Goal: Task Accomplishment & Management: Use online tool/utility

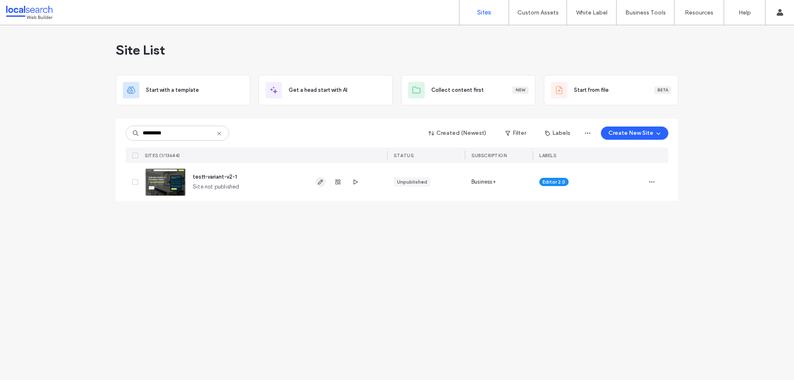
type input "*********"
click at [320, 183] on icon "button" at bounding box center [320, 182] width 7 height 7
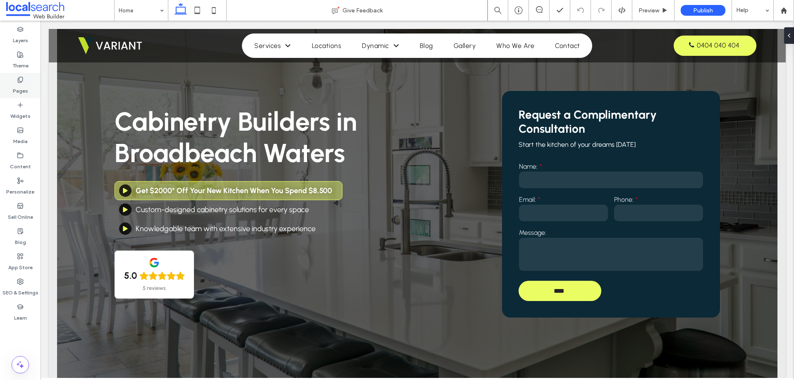
scroll to position [41, 0]
click at [29, 111] on label "Widgets" at bounding box center [20, 114] width 20 height 12
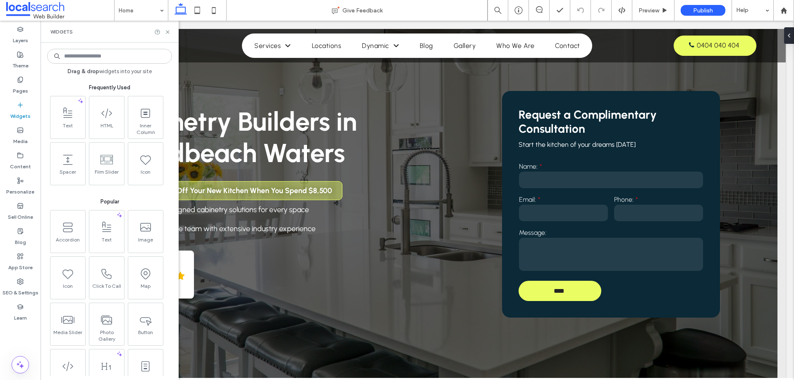
click at [83, 55] on input at bounding box center [109, 56] width 125 height 15
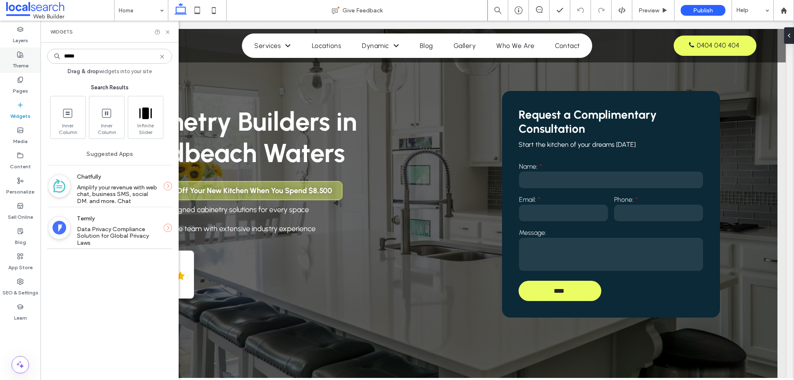
type input "*****"
click at [167, 30] on icon at bounding box center [168, 32] width 6 height 6
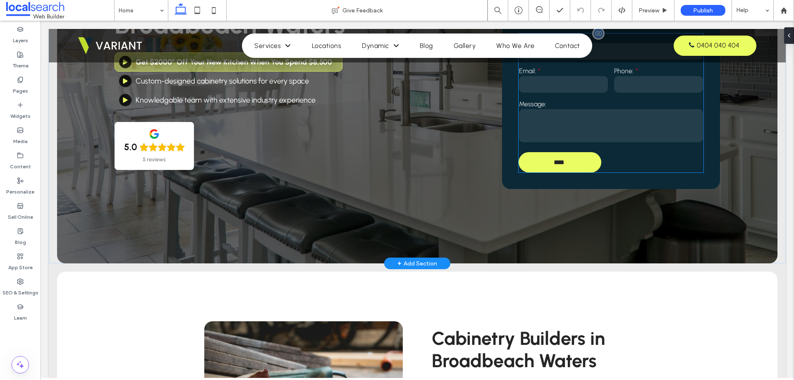
scroll to position [165, 0]
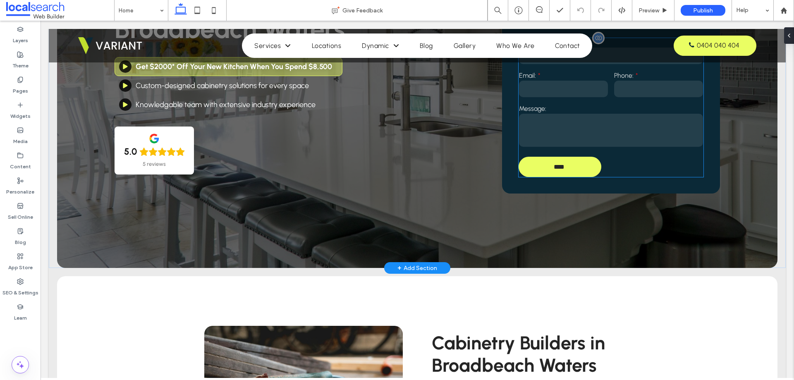
click at [541, 94] on input "email" at bounding box center [563, 89] width 89 height 17
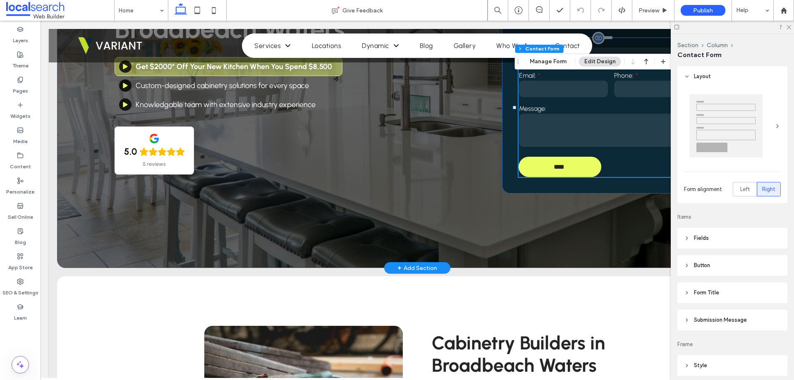
type input "**"
type input "*"
type input "***"
click at [790, 26] on use at bounding box center [789, 27] width 5 height 5
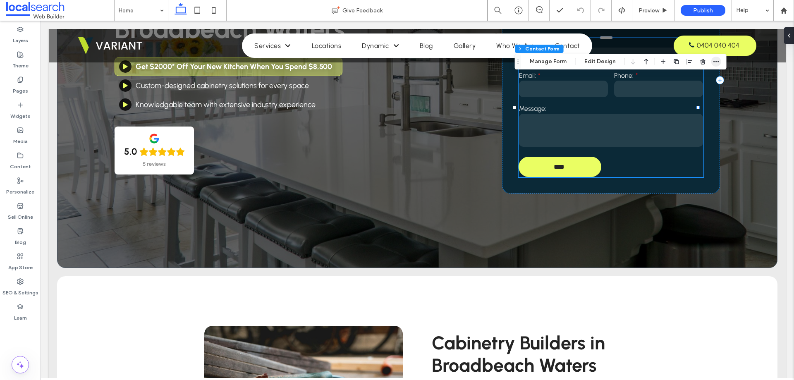
click at [714, 63] on icon "button" at bounding box center [716, 61] width 7 height 7
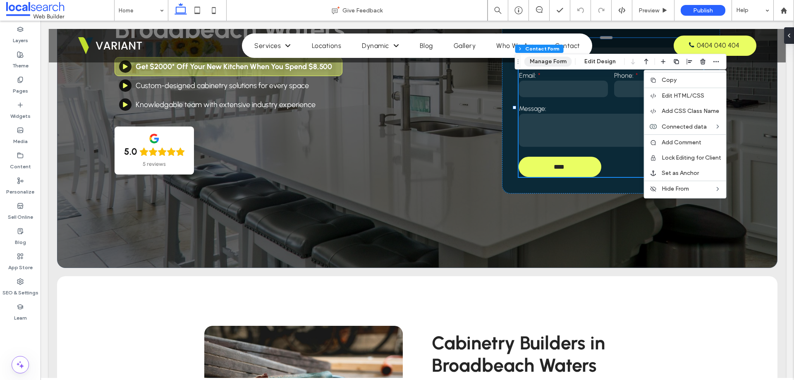
click at [555, 66] on button "Manage Form" at bounding box center [548, 62] width 48 height 10
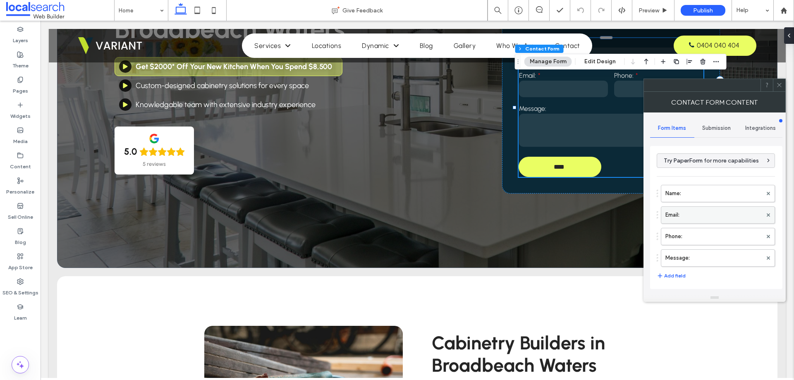
type input "****"
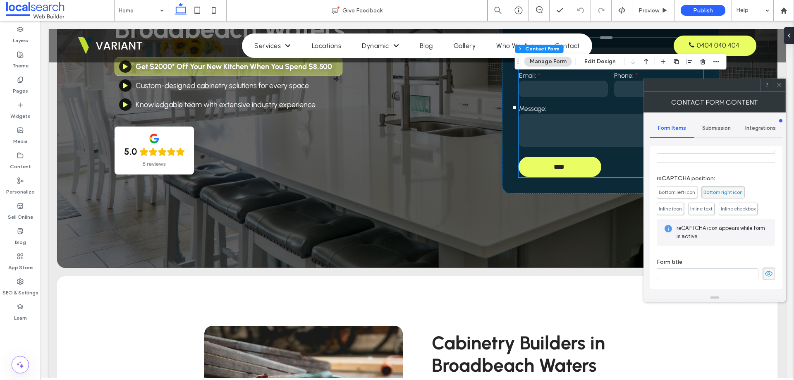
click at [782, 84] on icon at bounding box center [779, 85] width 6 height 6
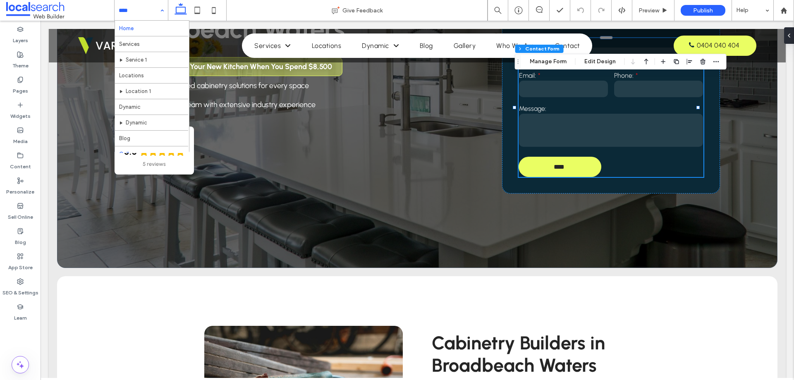
scroll to position [40, 0]
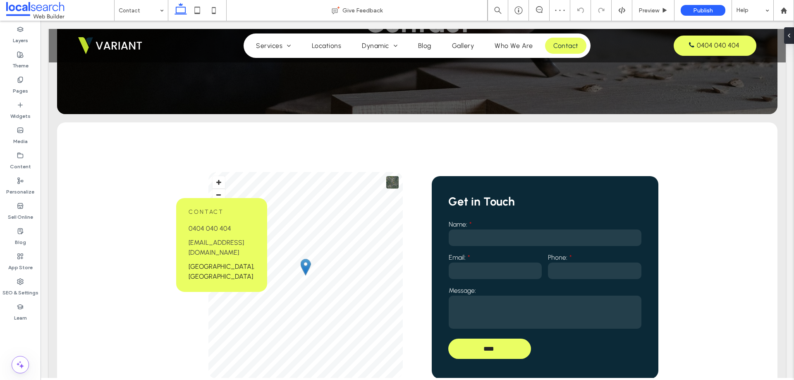
click at [493, 223] on label "Name:" at bounding box center [545, 224] width 193 height 8
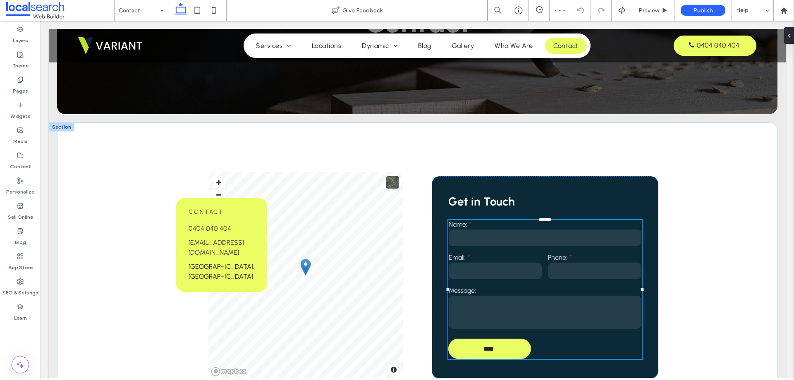
scroll to position [124, 0]
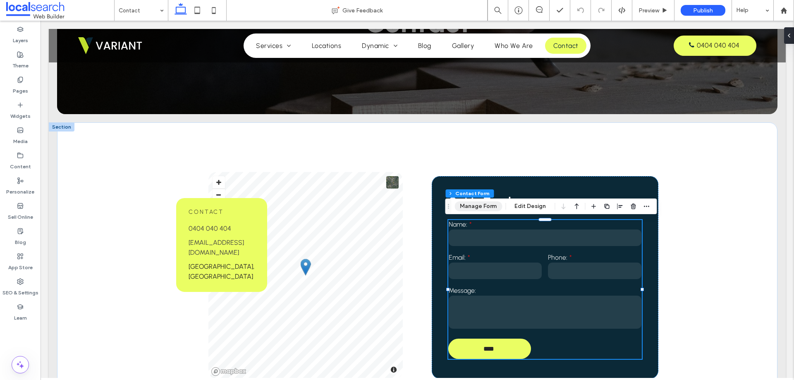
type input "**"
type input "*"
type input "***"
click at [491, 208] on button "Manage Form" at bounding box center [478, 206] width 48 height 10
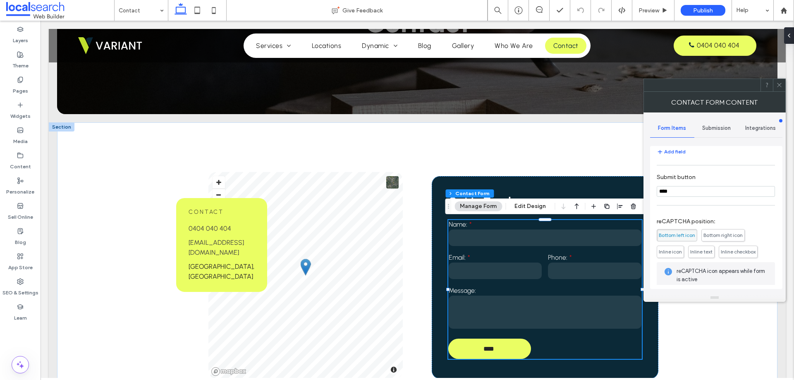
scroll to position [165, 0]
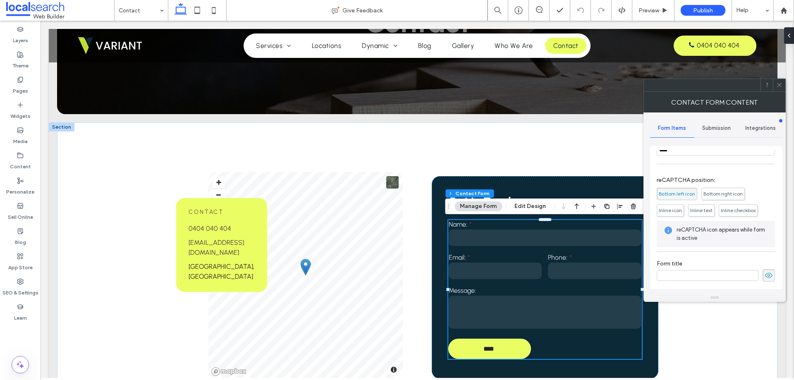
drag, startPoint x: 782, startPoint y: 85, endPoint x: 691, endPoint y: 102, distance: 92.1
click at [781, 85] on icon at bounding box center [779, 85] width 6 height 6
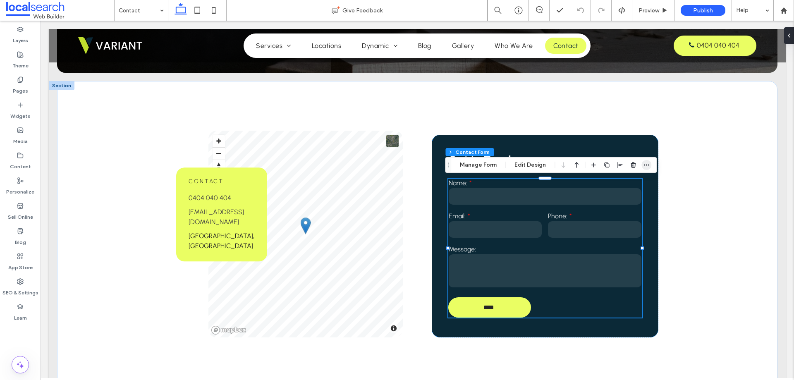
click at [647, 165] on icon "button" at bounding box center [646, 165] width 7 height 7
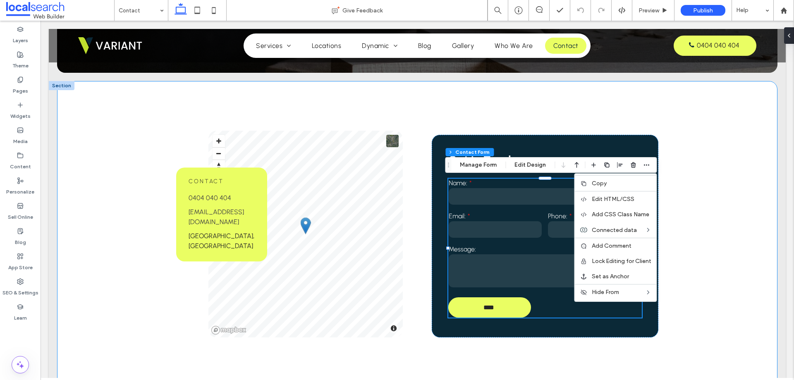
click at [457, 102] on div "Contact [PHONE_NUMBER] [EMAIL_ADDRESS][DOMAIN_NAME] [GEOGRAPHIC_DATA], [GEOGRAP…" at bounding box center [417, 234] width 496 height 306
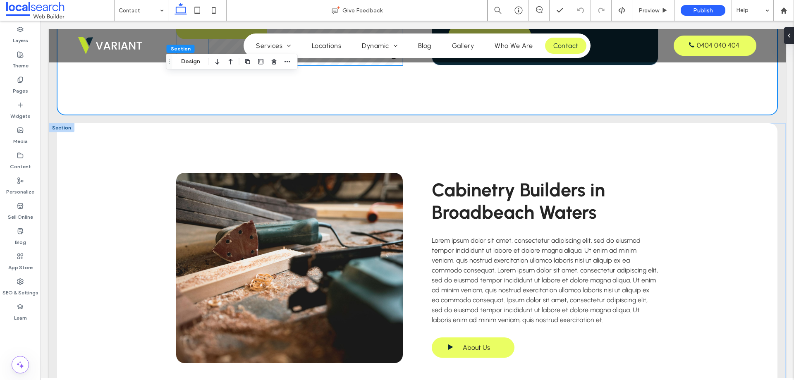
scroll to position [538, 0]
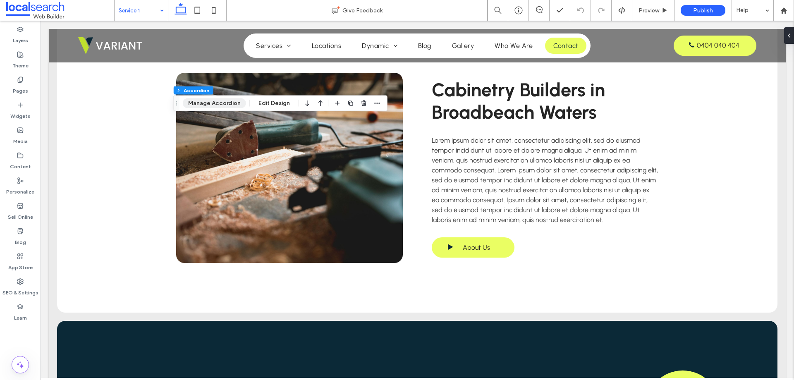
click at [228, 104] on button "Manage Accordion" at bounding box center [214, 103] width 63 height 10
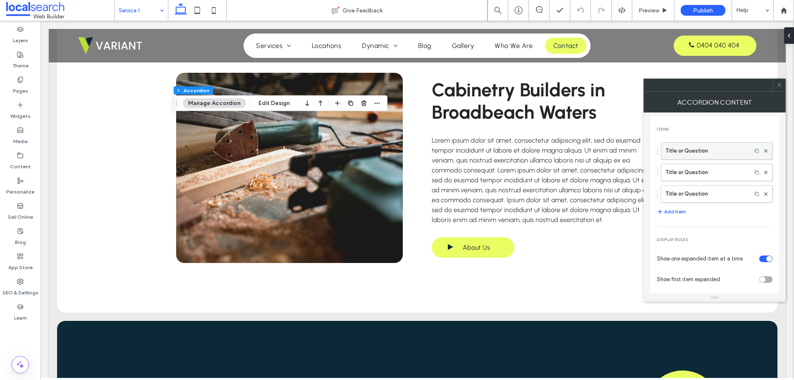
click at [705, 155] on label "Title or Question" at bounding box center [706, 151] width 82 height 17
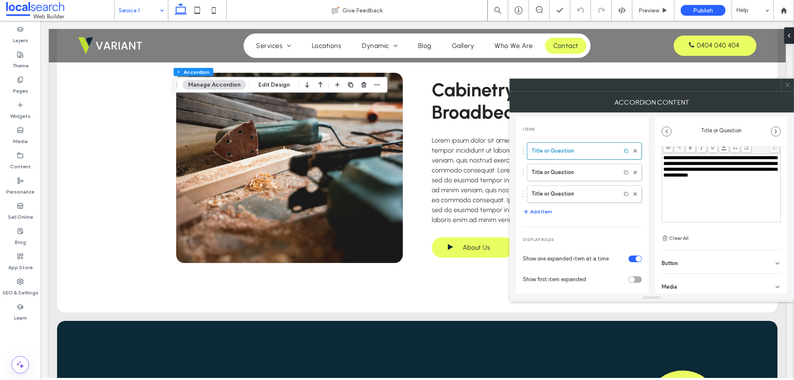
scroll to position [58, 0]
click at [693, 258] on div "Button" at bounding box center [721, 257] width 119 height 23
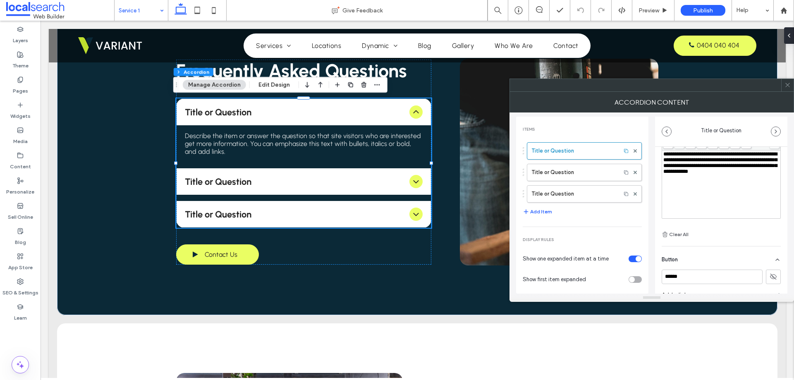
scroll to position [98, 0]
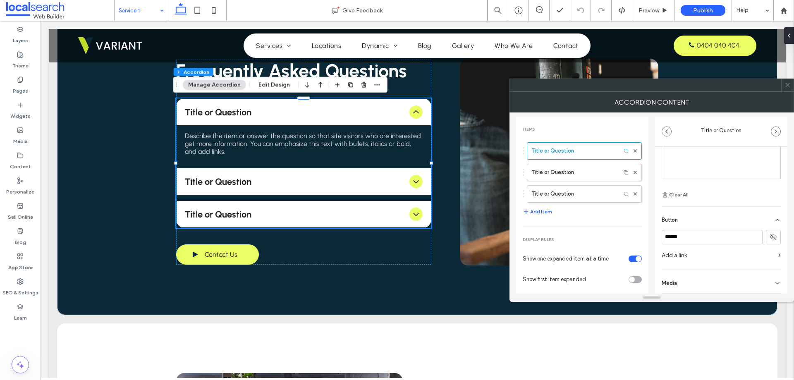
click at [790, 86] on icon at bounding box center [787, 85] width 6 height 6
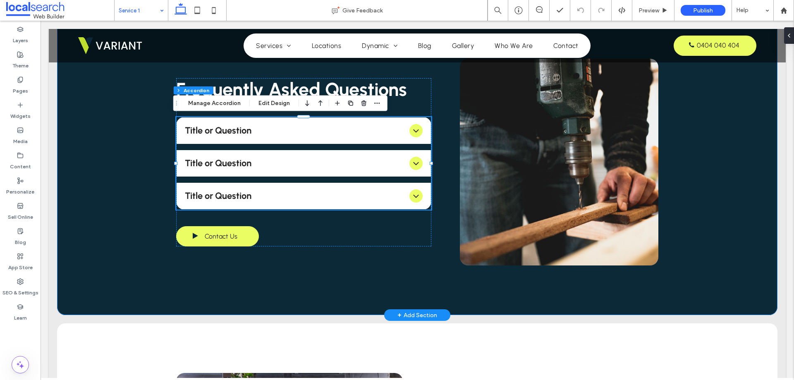
click at [100, 127] on div "Frequently Asked Questions Title or Question Describe the item or answer the qu…" at bounding box center [417, 162] width 720 height 306
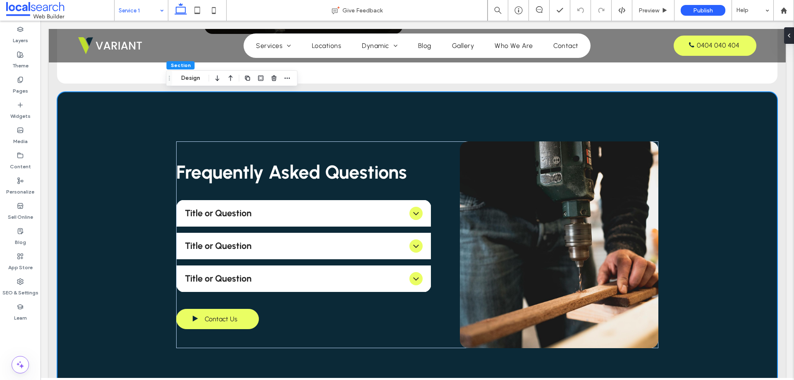
scroll to position [538, 0]
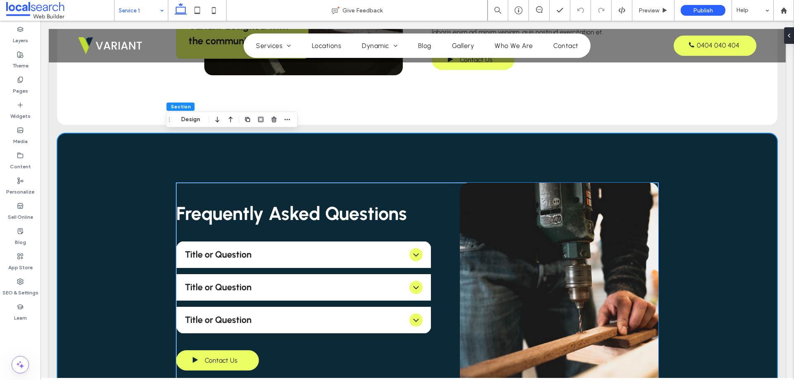
click at [443, 218] on div "Frequently Asked Questions Title or Question Describe the item or answer the qu…" at bounding box center [417, 286] width 482 height 207
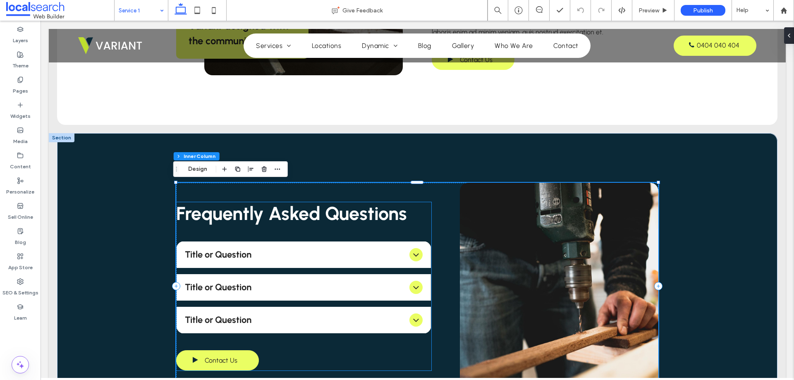
click at [422, 217] on div "Frequently Asked Questions" at bounding box center [303, 213] width 255 height 22
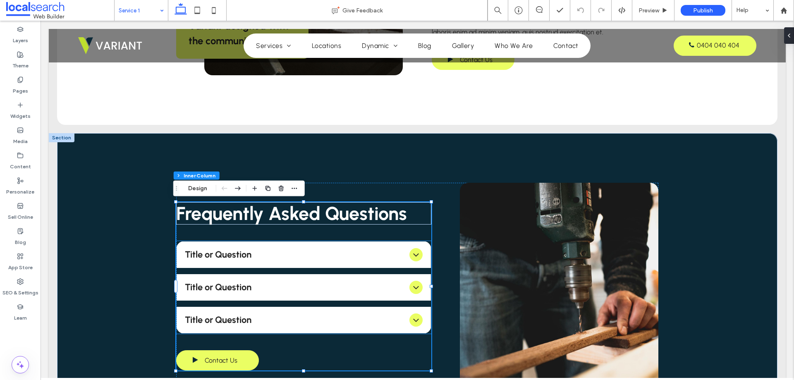
click at [394, 250] on span "Title or Question" at bounding box center [295, 254] width 221 height 11
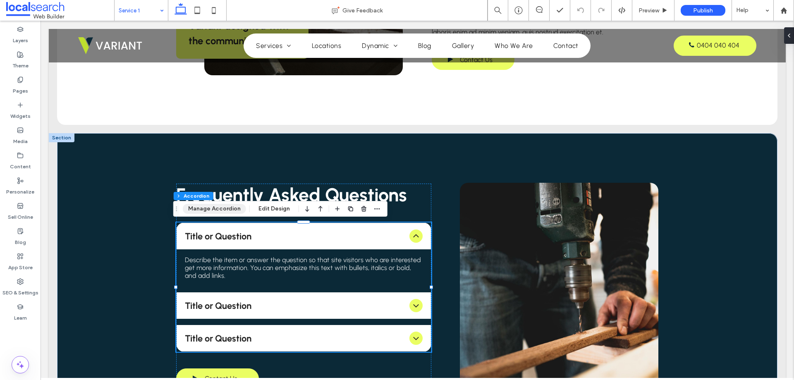
click at [218, 207] on button "Manage Accordion" at bounding box center [214, 209] width 63 height 10
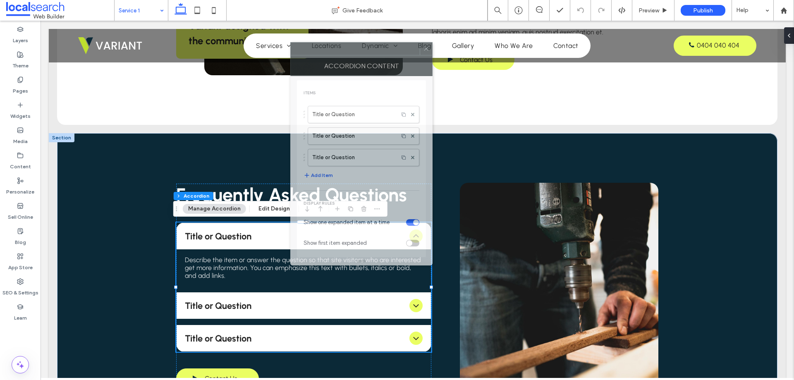
drag, startPoint x: 700, startPoint y: 89, endPoint x: 306, endPoint y: 74, distance: 394.0
click at [312, 53] on div at bounding box center [355, 49] width 129 height 12
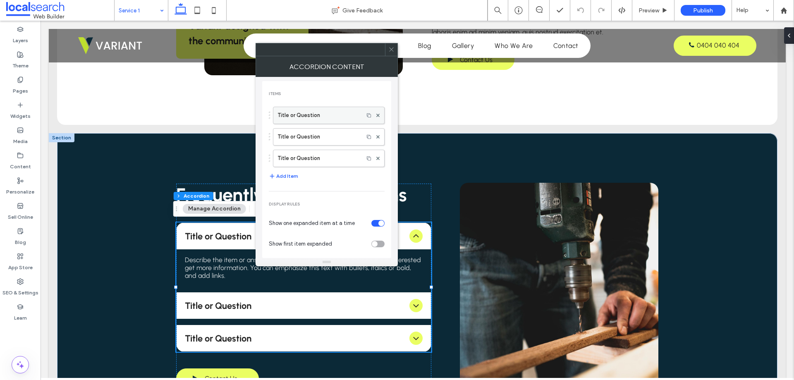
click at [315, 112] on label "Title or Question" at bounding box center [318, 115] width 82 height 17
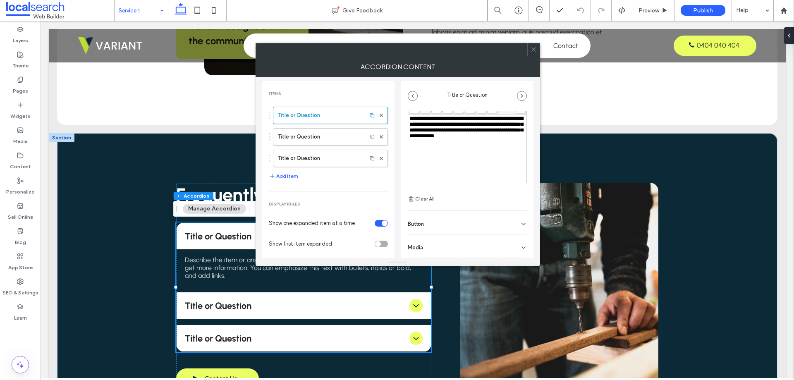
scroll to position [6, 0]
click at [431, 223] on div "Button" at bounding box center [467, 222] width 119 height 23
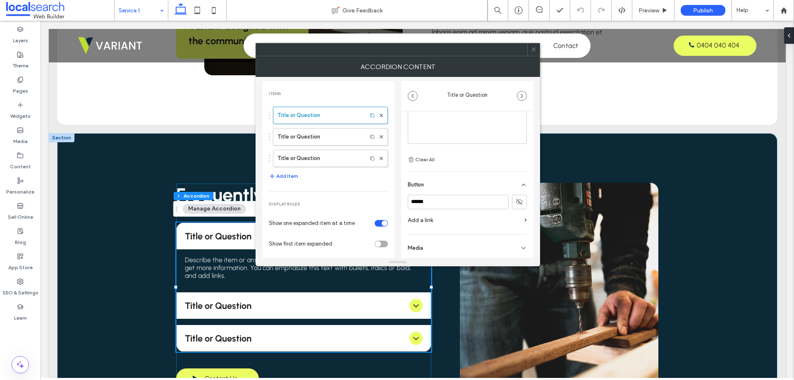
scroll to position [98, 0]
click at [461, 186] on div "Button" at bounding box center [467, 182] width 119 height 23
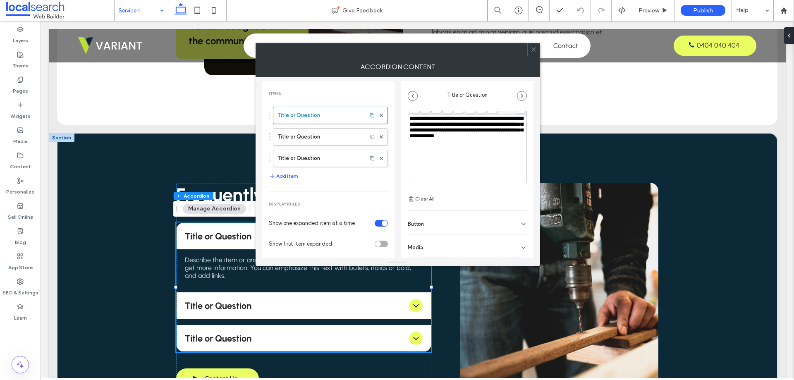
click at [465, 222] on div "Button" at bounding box center [467, 222] width 119 height 23
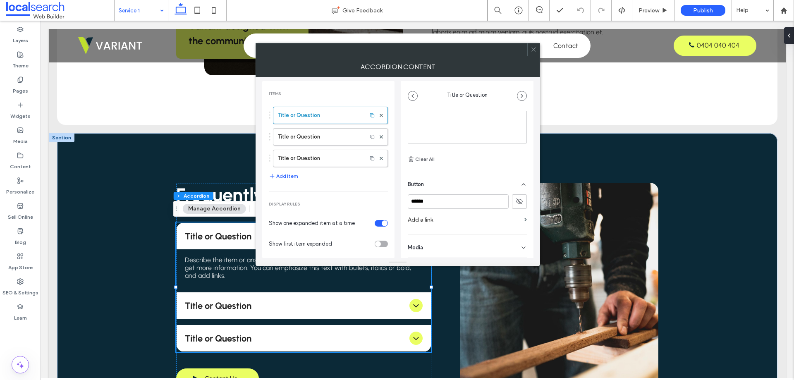
click at [533, 51] on icon at bounding box center [534, 49] width 6 height 6
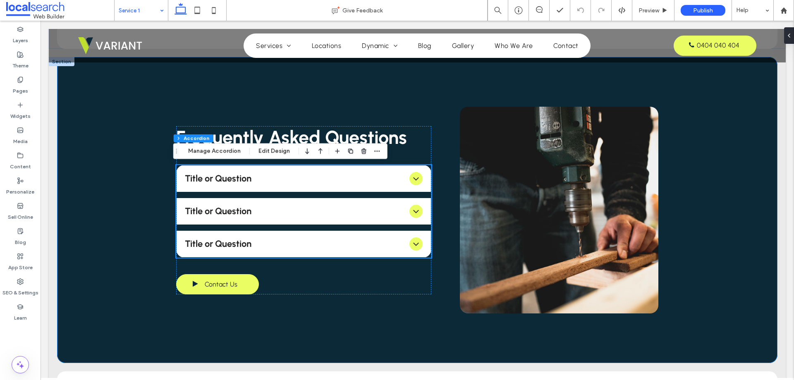
scroll to position [496, 0]
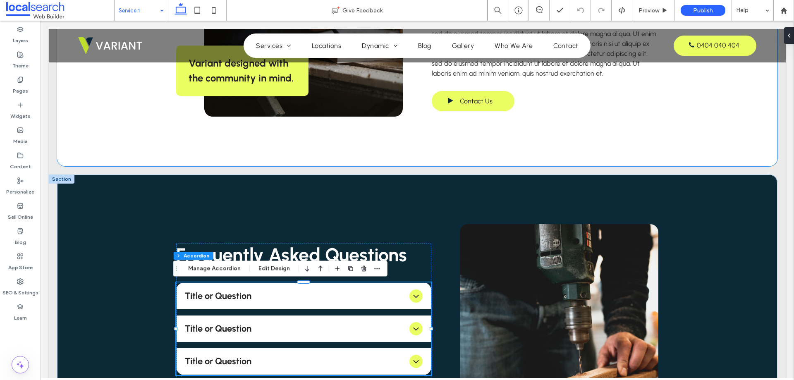
click at [115, 209] on div "Frequently Asked Questions Title or Question Describe the item or answer the qu…" at bounding box center [417, 328] width 720 height 306
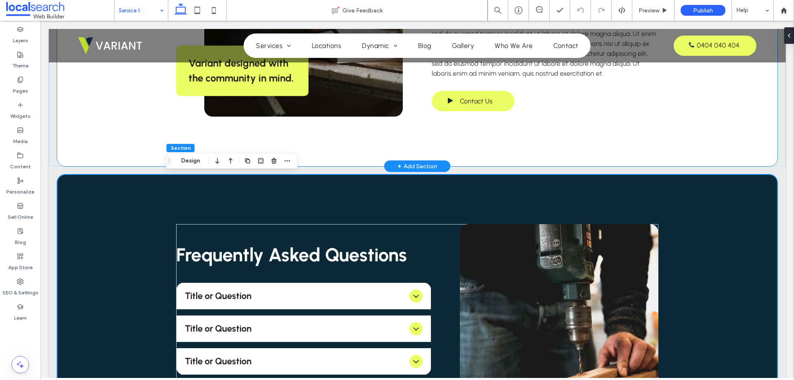
click at [106, 140] on div "Variant designed with the community in mind. Cabinetry Builders in [GEOGRAPHIC_…" at bounding box center [417, 21] width 720 height 289
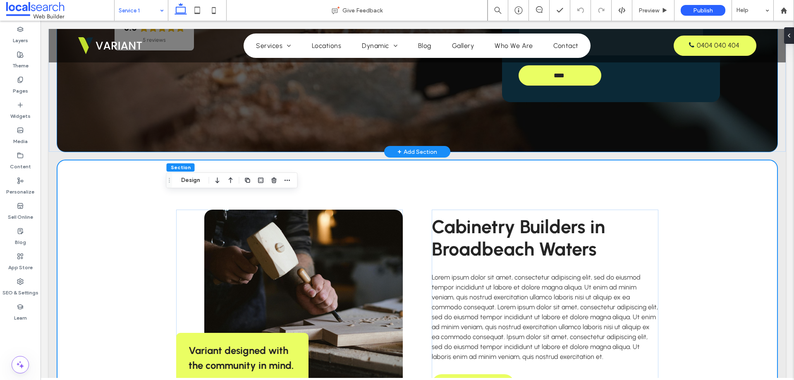
scroll to position [124, 0]
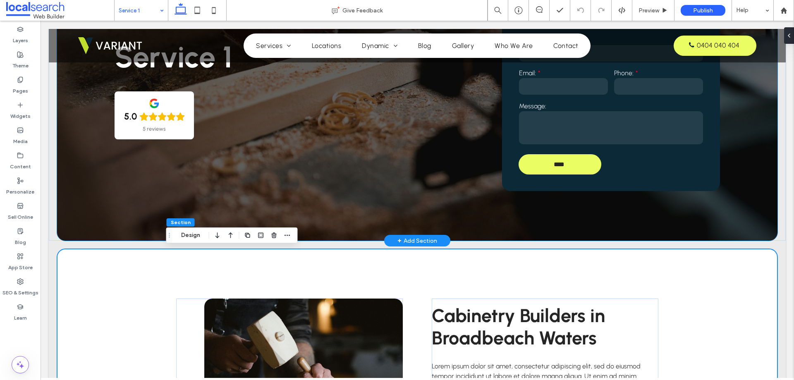
drag, startPoint x: 91, startPoint y: 175, endPoint x: 119, endPoint y: 21, distance: 156.8
click at [91, 175] on div "Service 1 5.0 5 reviews Get a FREE Quote Name: Email: Phone: Message: **** Than…" at bounding box center [417, 77] width 720 height 328
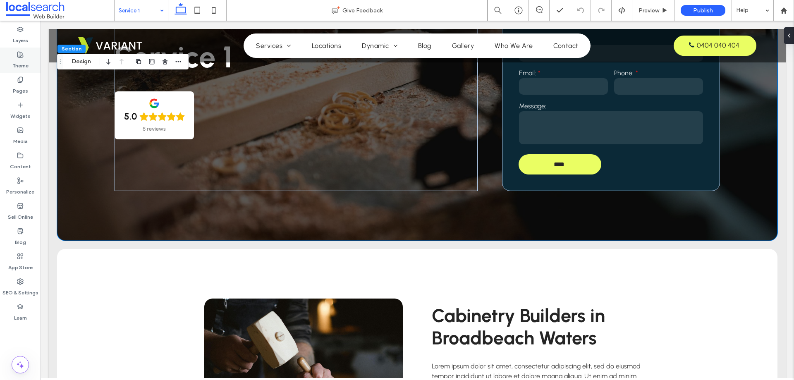
click at [26, 66] on label "Theme" at bounding box center [20, 64] width 16 height 12
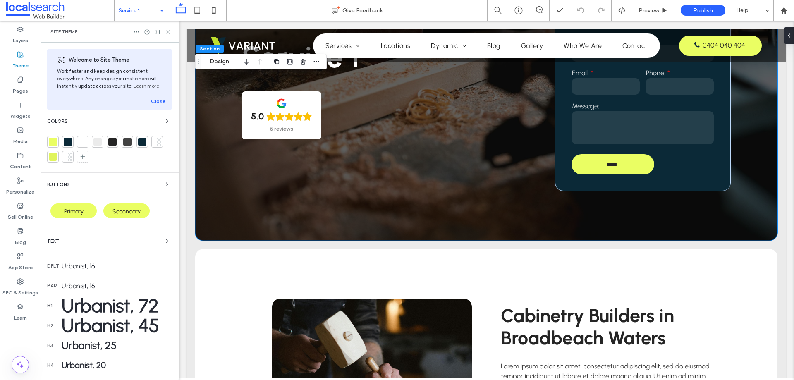
click at [139, 144] on div at bounding box center [142, 142] width 8 height 8
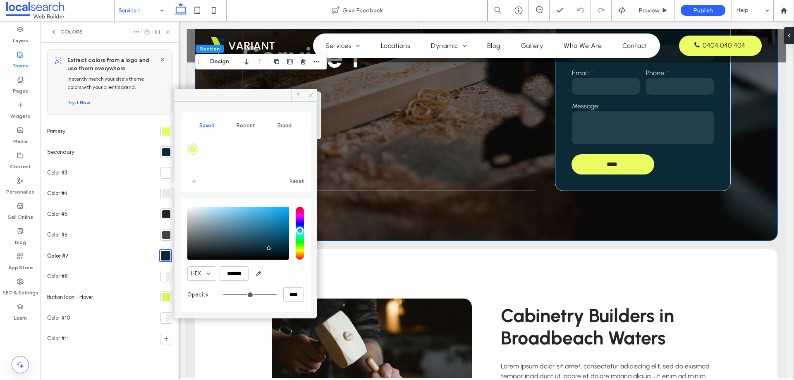
click at [309, 94] on use at bounding box center [310, 95] width 4 height 4
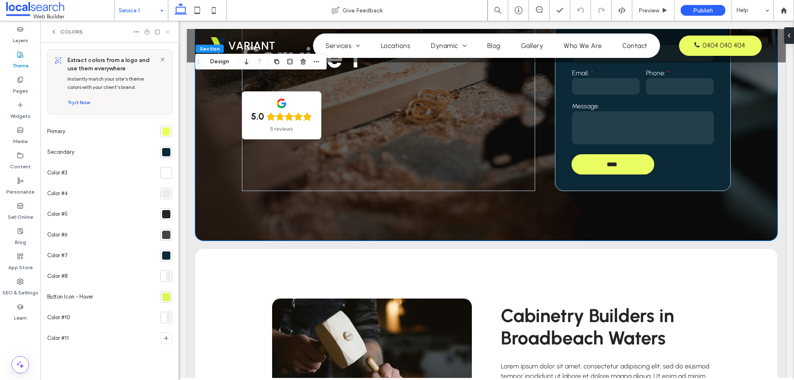
click at [169, 31] on icon at bounding box center [168, 32] width 6 height 6
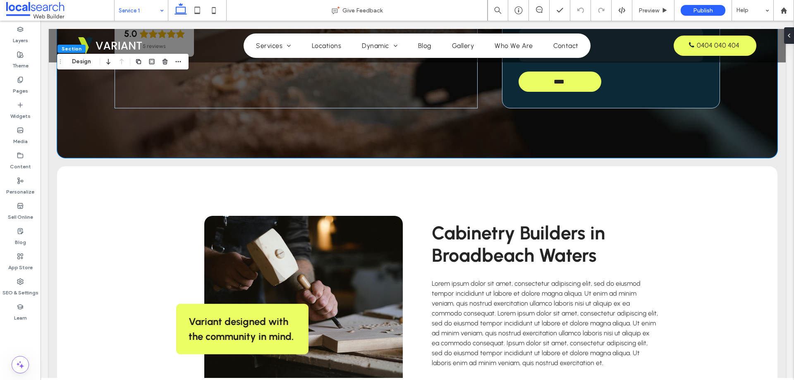
scroll to position [1252, 0]
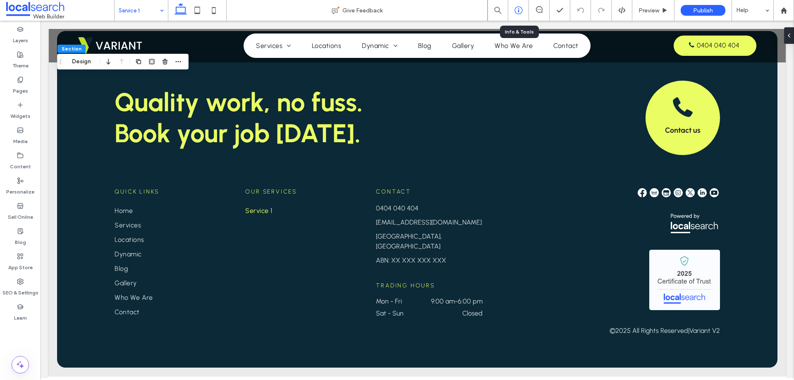
click at [520, 8] on icon at bounding box center [518, 10] width 8 height 8
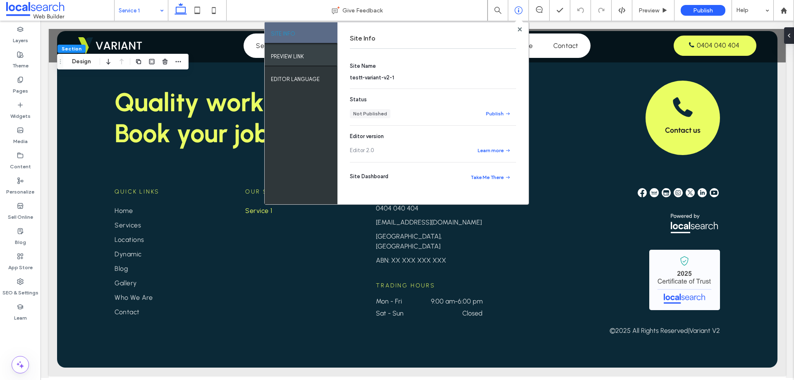
click at [317, 61] on div "PREVIEW LINK" at bounding box center [301, 55] width 73 height 21
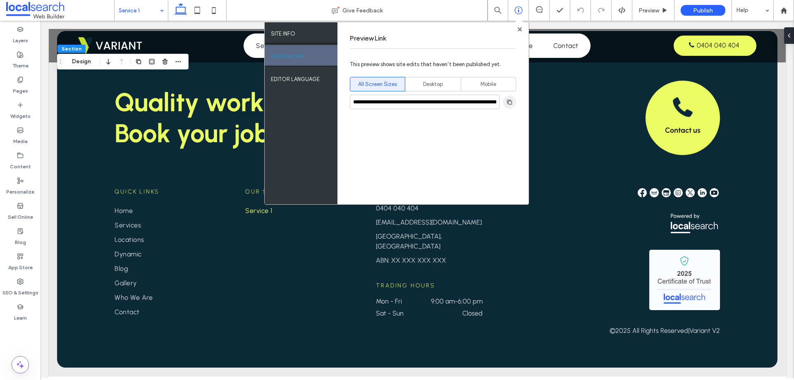
click at [507, 103] on use "button" at bounding box center [509, 101] width 5 height 5
click at [518, 31] on use at bounding box center [519, 29] width 4 height 4
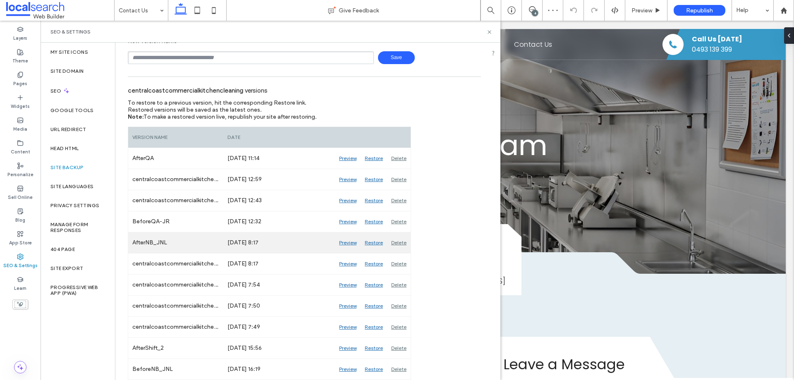
click at [345, 243] on div "Preview" at bounding box center [348, 242] width 26 height 21
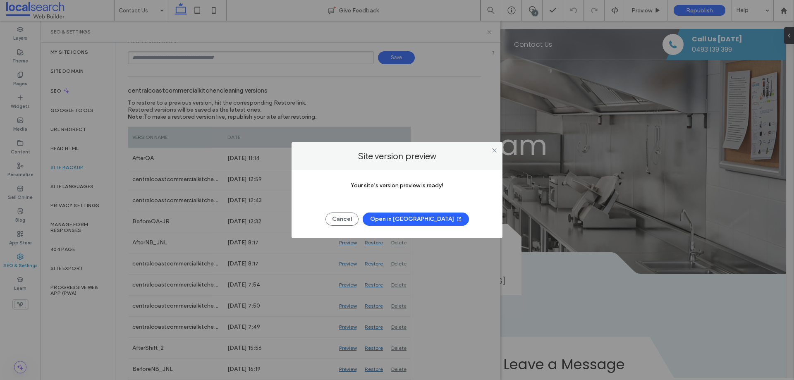
click at [454, 220] on span "button" at bounding box center [458, 219] width 8 height 12
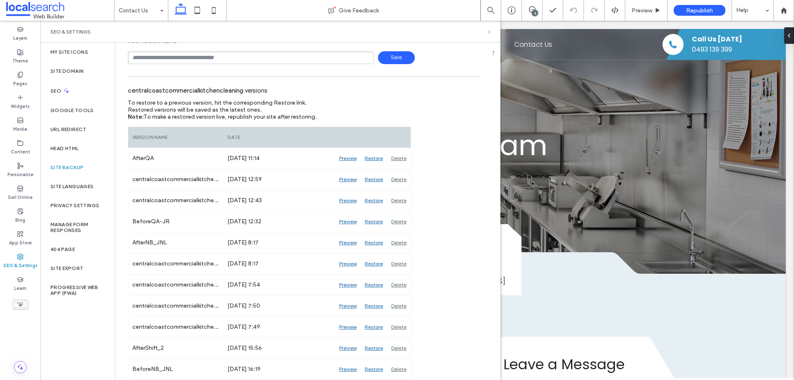
click at [490, 33] on use at bounding box center [489, 31] width 3 height 3
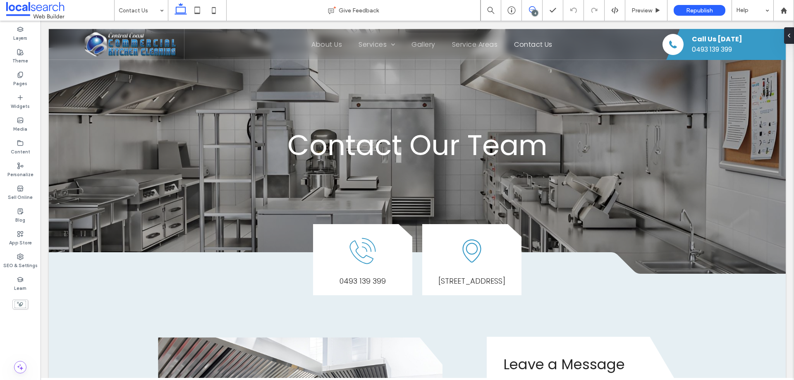
click at [530, 7] on icon at bounding box center [532, 9] width 7 height 7
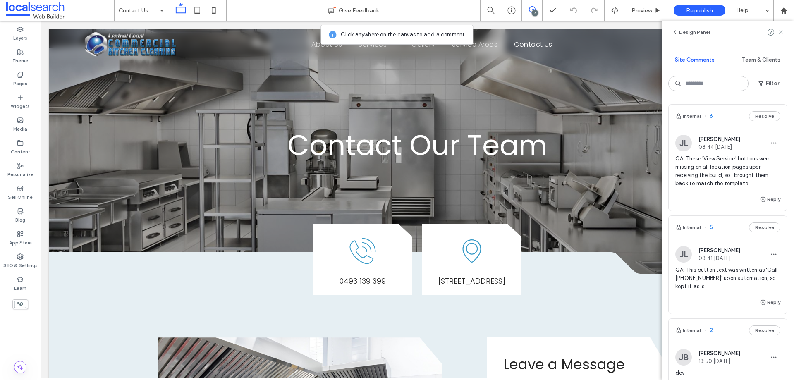
click at [779, 30] on icon at bounding box center [780, 32] width 7 height 7
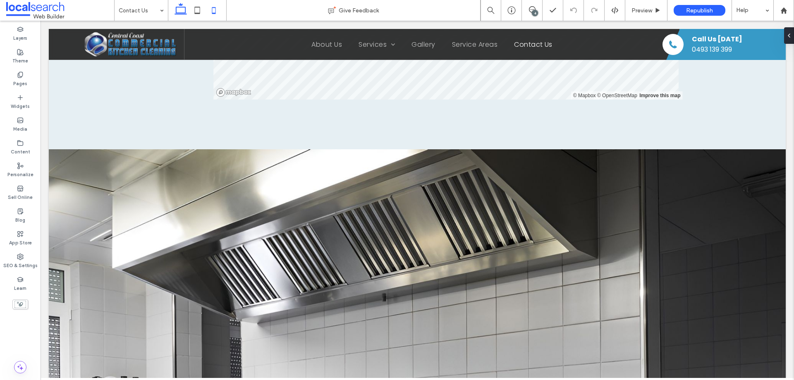
scroll to position [703, 0]
